Goal: Task Accomplishment & Management: Manage account settings

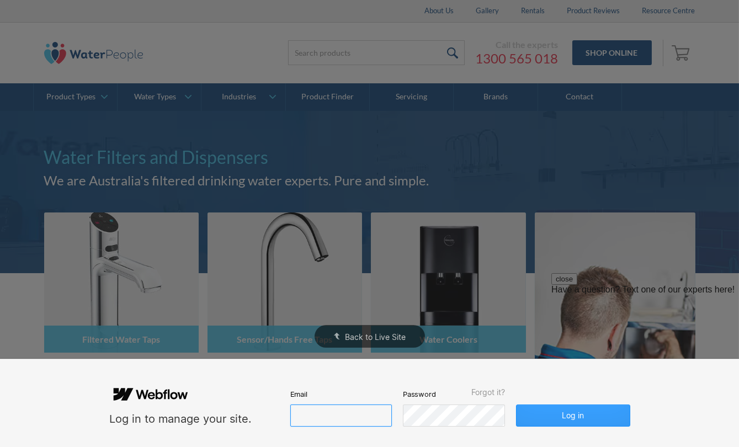
type input "john@waterpeople.com.au"
click at [561, 412] on button "Log in" at bounding box center [573, 416] width 114 height 22
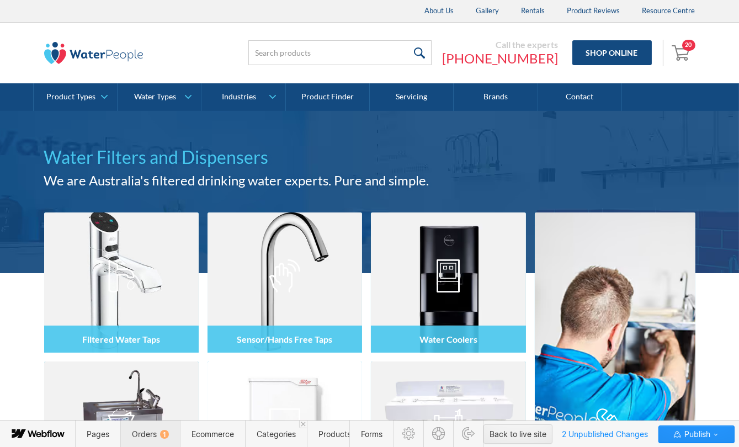
click at [151, 421] on span "Orders 1" at bounding box center [150, 434] width 60 height 27
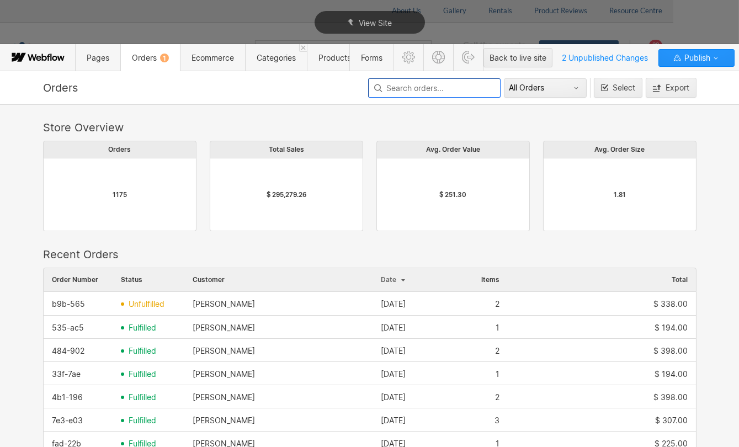
scroll to position [596, 646]
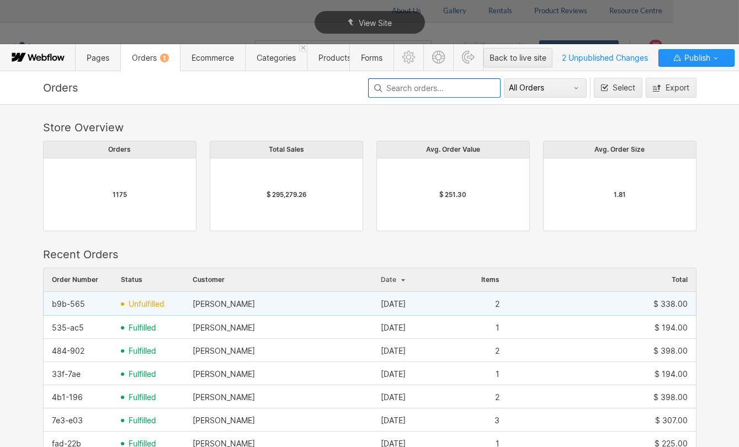
click at [160, 303] on span "unfulfilled" at bounding box center [147, 304] width 36 height 9
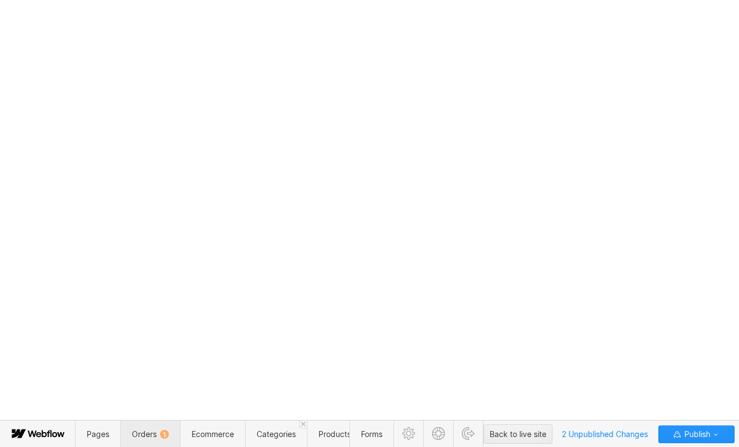
click at [140, 436] on span "Orders 1" at bounding box center [150, 434] width 37 height 9
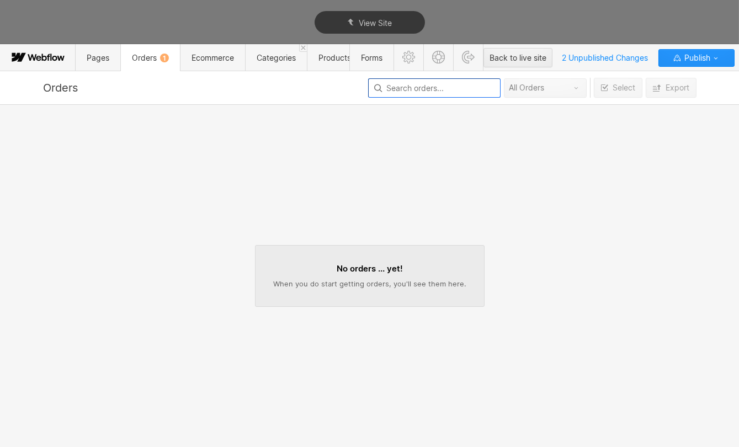
click at [150, 50] on span "Orders 1" at bounding box center [150, 57] width 60 height 27
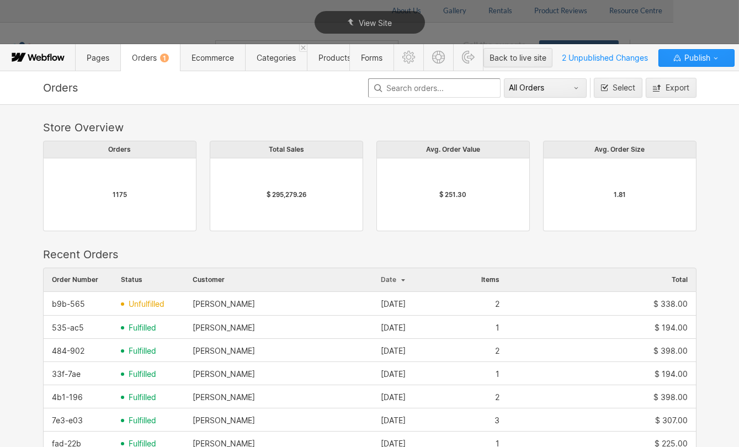
scroll to position [596, 646]
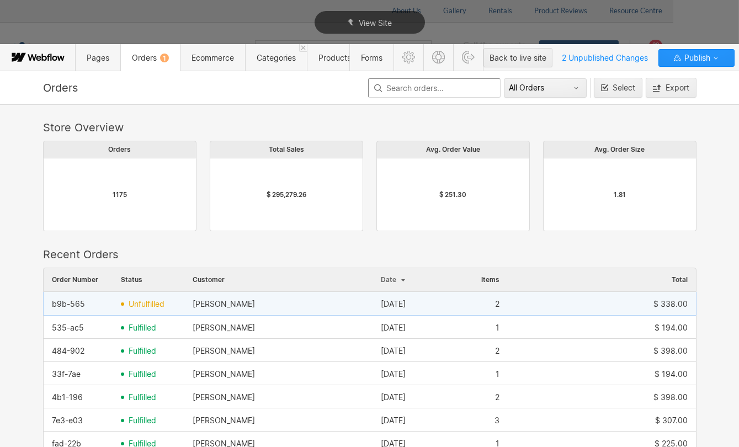
click at [145, 307] on span "unfulfilled" at bounding box center [147, 304] width 36 height 9
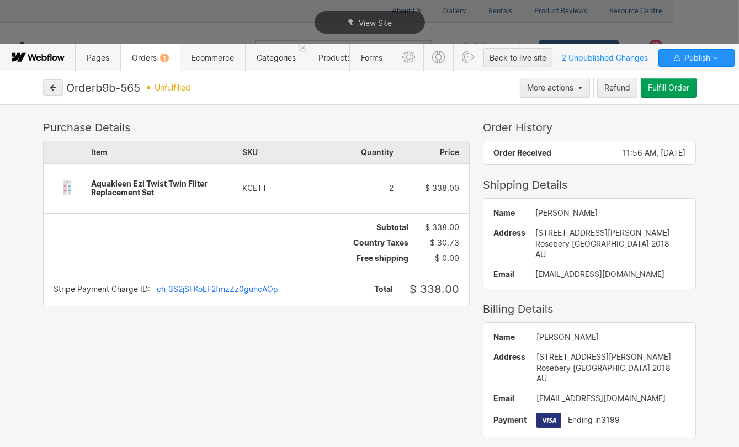
drag, startPoint x: 146, startPoint y: 87, endPoint x: 97, endPoint y: 86, distance: 49.7
click at [97, 86] on div "Order b9b-565 unfulfilled" at bounding box center [291, 87] width 451 height 13
drag, startPoint x: 651, startPoint y: 396, endPoint x: 525, endPoint y: 399, distance: 126.4
click at [537, 399] on div "[EMAIL_ADDRESS][DOMAIN_NAME]" at bounding box center [612, 398] width 150 height 9
copy div "[EMAIL_ADDRESS][DOMAIN_NAME]"
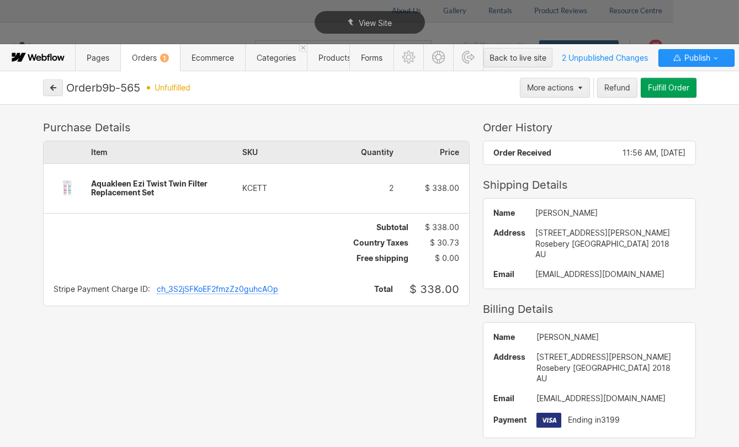
click at [672, 88] on div "Fulfill Order" at bounding box center [668, 87] width 41 height 9
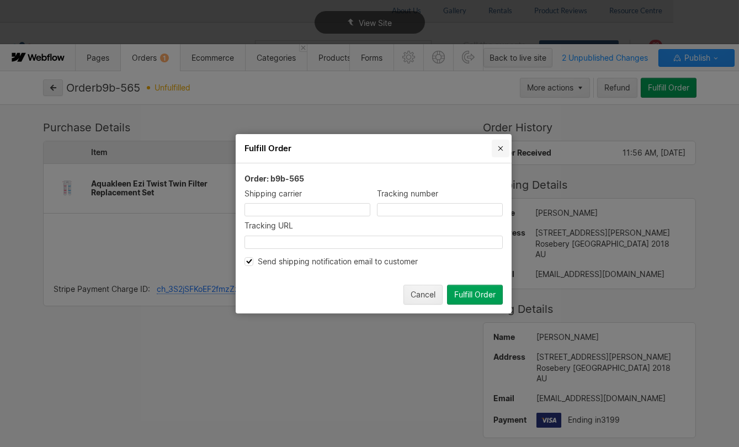
click at [499, 149] on icon "Close" at bounding box center [500, 148] width 9 height 9
